Goal: Task Accomplishment & Management: Manage account settings

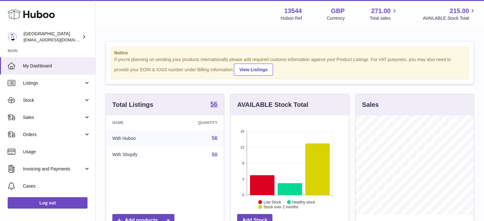
scroll to position [99, 119]
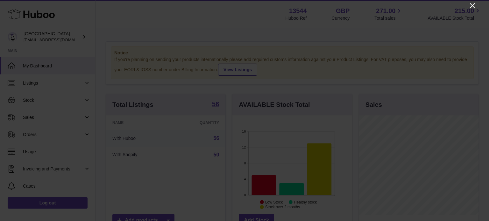
click at [471, 7] on icon "Close" at bounding box center [473, 6] width 8 height 8
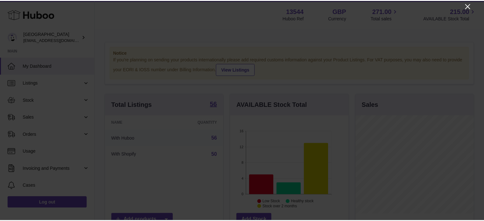
scroll to position [318198, 318179]
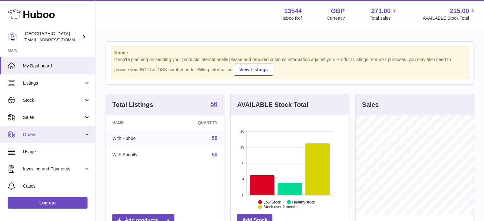
click at [47, 133] on span "Orders" at bounding box center [53, 135] width 61 height 6
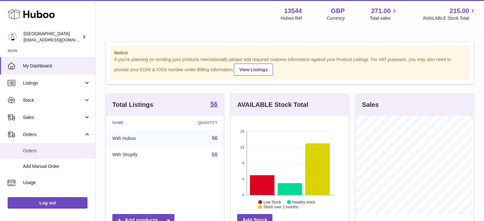
click at [41, 147] on link "Orders" at bounding box center [47, 151] width 95 height 16
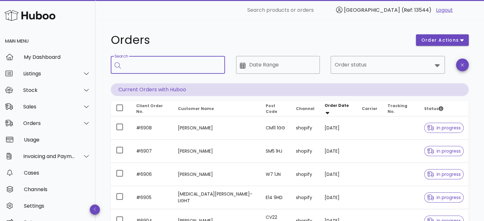
click at [150, 70] on input "Search" at bounding box center [172, 65] width 95 height 10
paste input "*****"
type input "*****"
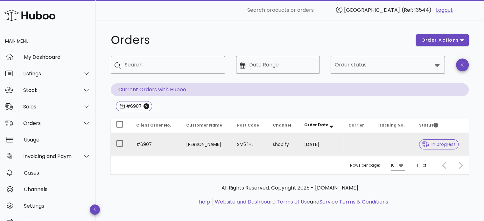
click at [228, 144] on td "Josh Kitching" at bounding box center [206, 144] width 51 height 23
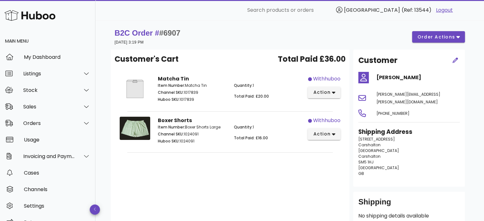
scroll to position [32, 0]
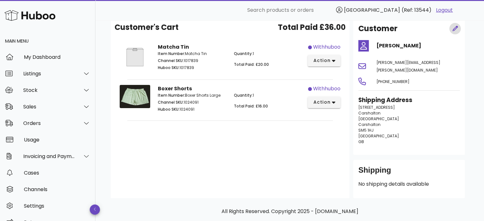
click at [456, 27] on icon "button" at bounding box center [455, 28] width 5 height 5
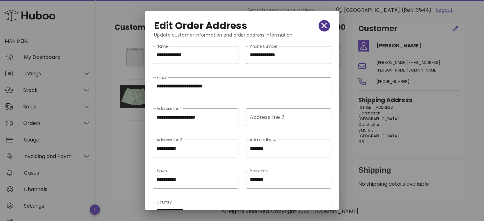
click at [321, 30] on icon "button" at bounding box center [324, 25] width 6 height 9
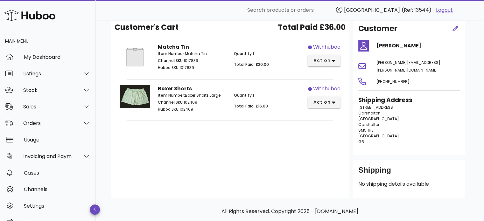
scroll to position [0, 0]
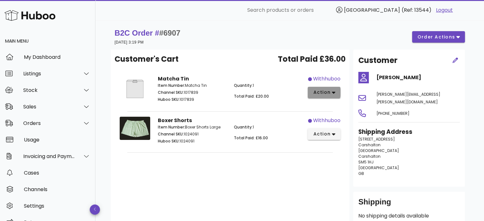
click at [334, 91] on icon "button" at bounding box center [334, 93] width 4 height 6
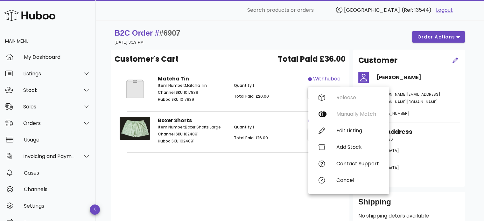
click at [236, 42] on div "B2C Order # #6907 14 August 2025 at 3:19 PM order actions" at bounding box center [290, 37] width 350 height 18
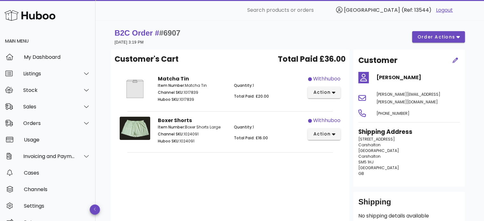
click at [442, 43] on div "B2C Order # #6907 14 August 2025 at 3:19 PM order actions" at bounding box center [290, 37] width 350 height 18
click at [443, 39] on span "order actions" at bounding box center [436, 37] width 38 height 7
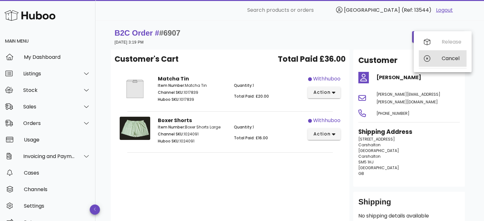
click at [449, 58] on div "Cancel" at bounding box center [452, 58] width 20 height 6
